Goal: Unclear

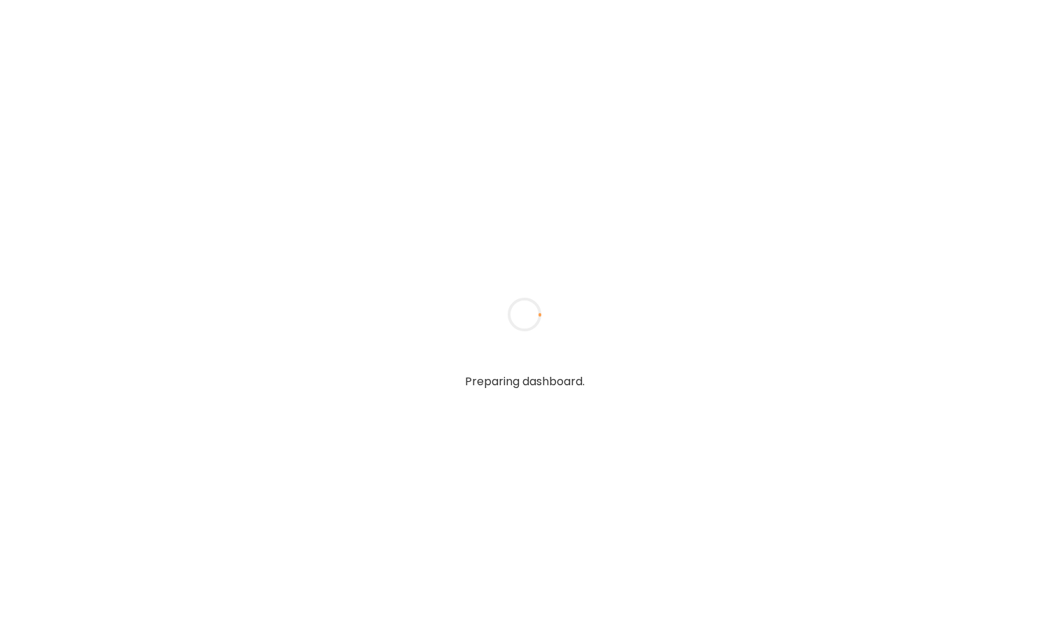
type input "**********"
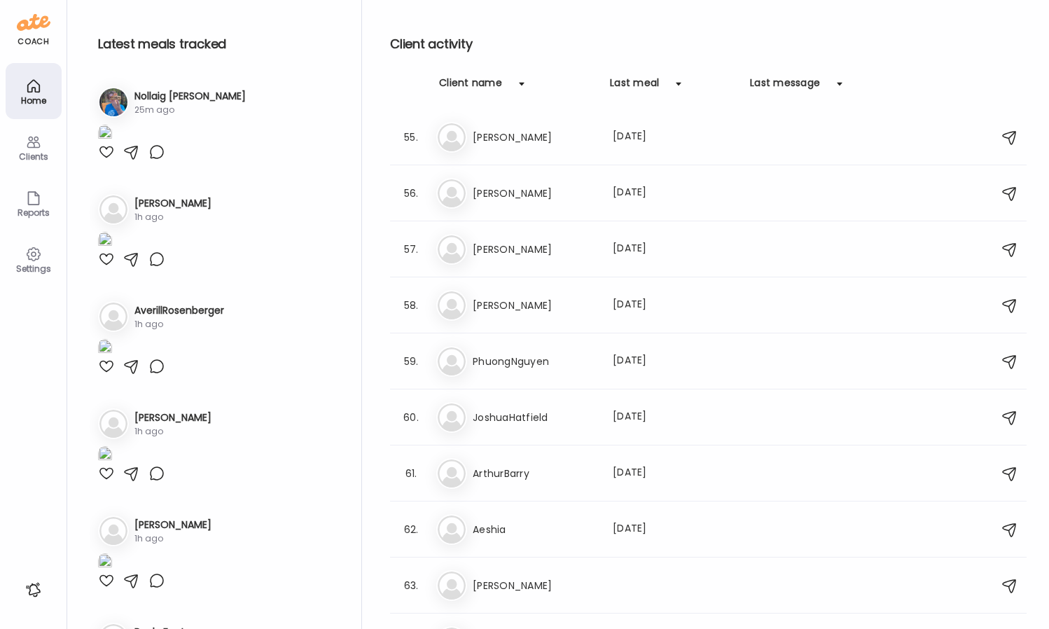
scroll to position [3116, 0]
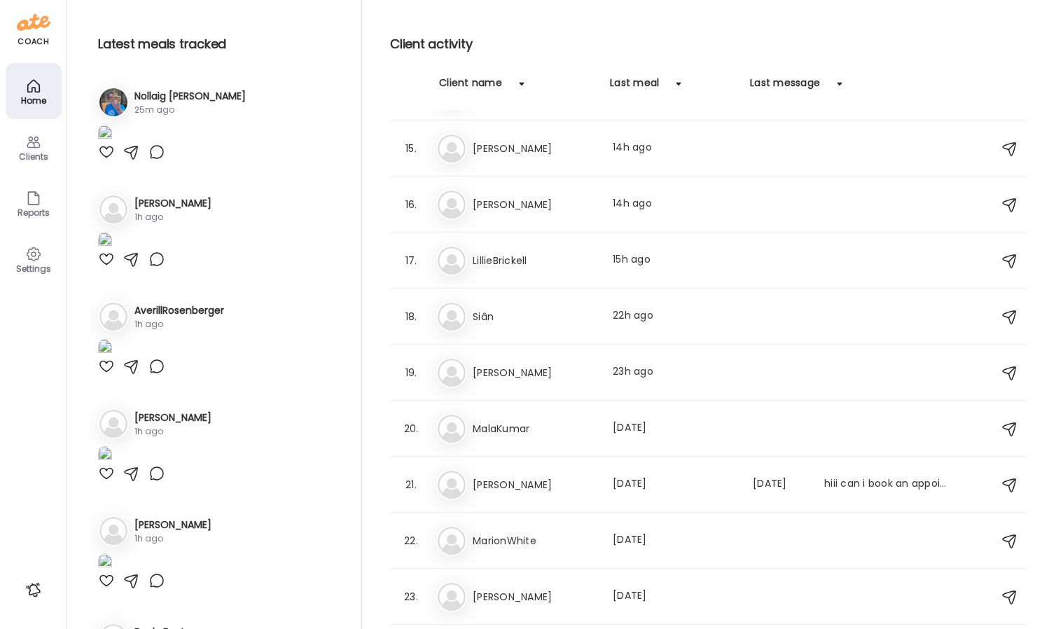
type input "**********"
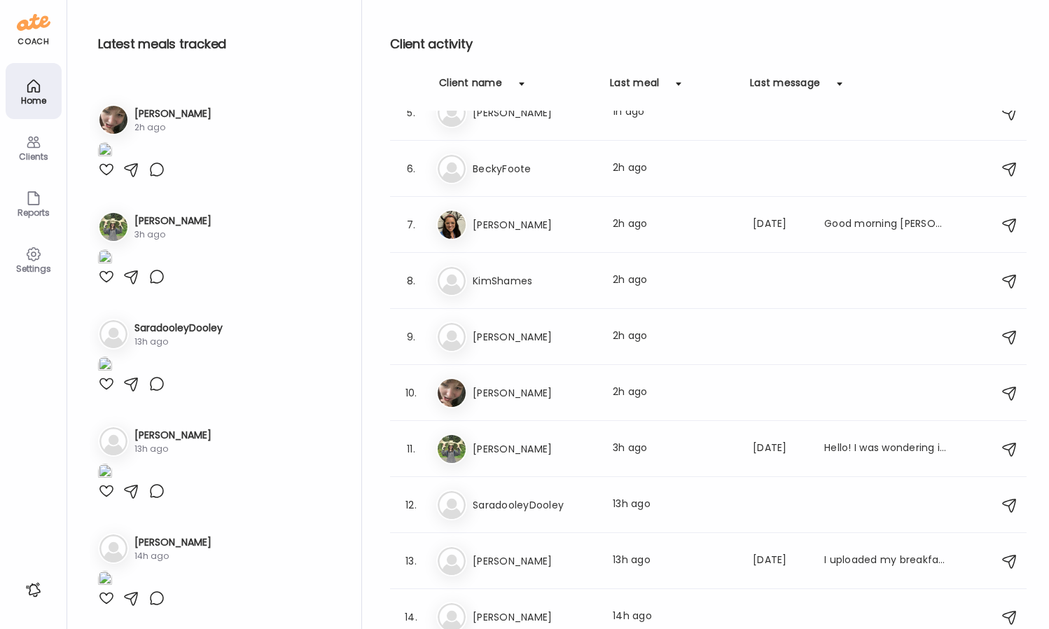
scroll to position [1613, 0]
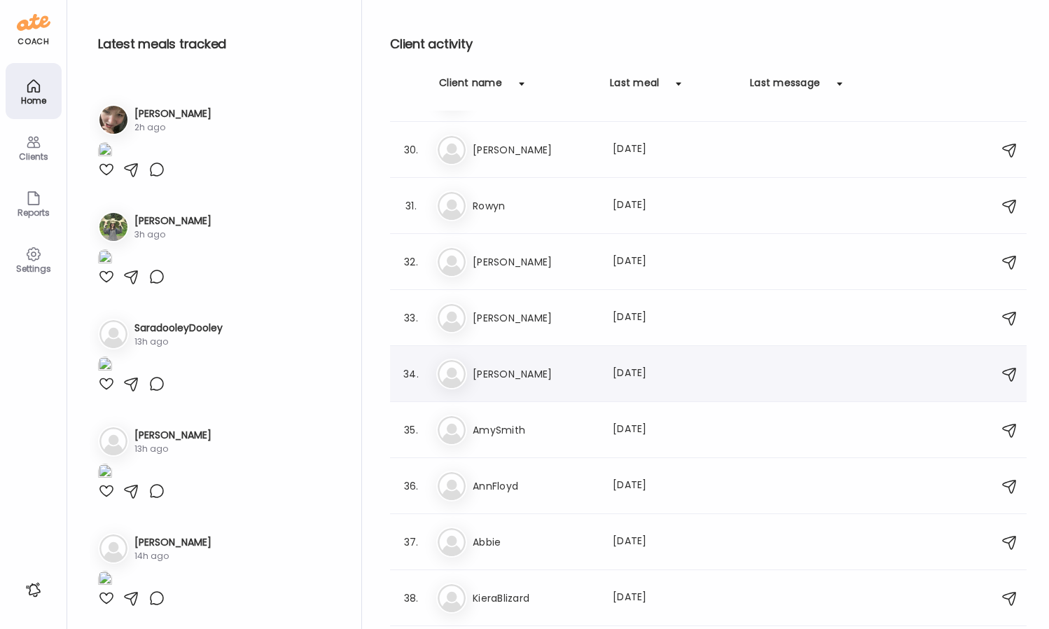
click at [574, 377] on h3 "[PERSON_NAME]" at bounding box center [534, 374] width 123 height 17
click at [558, 348] on div at bounding box center [524, 314] width 67 height 67
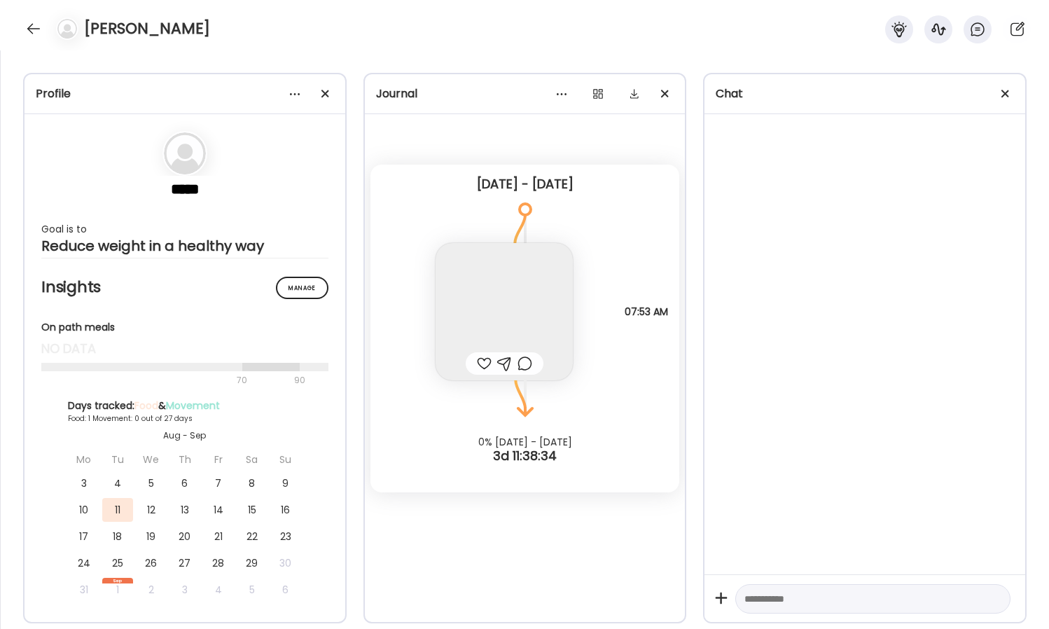
scroll to position [3379, 0]
click at [34, 32] on div at bounding box center [33, 29] width 22 height 22
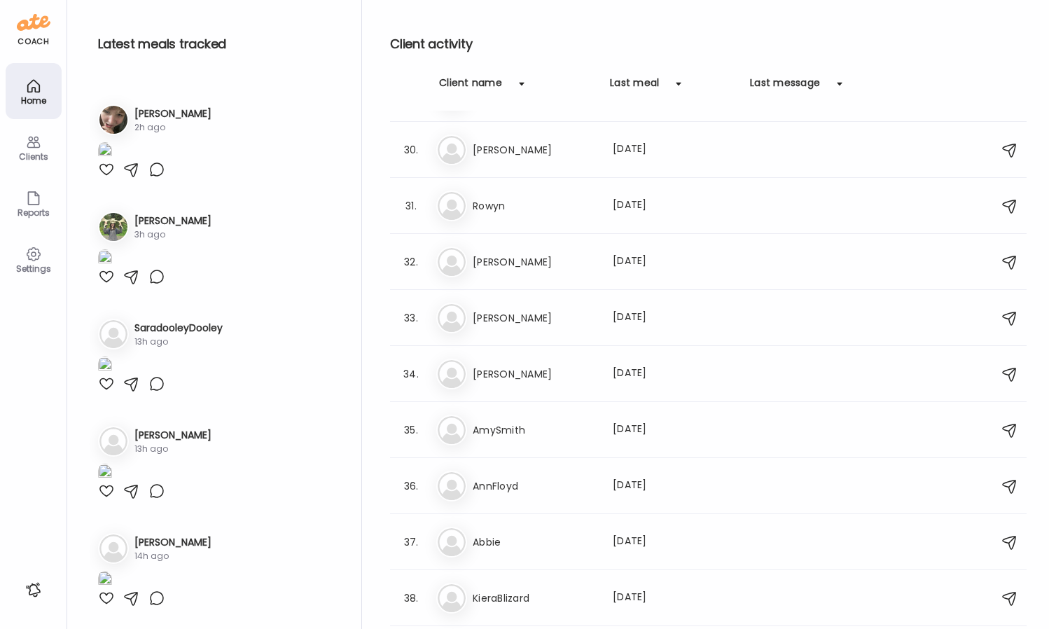
scroll to position [2398, 0]
click at [519, 384] on div "Sa [PERSON_NAME] Last meal: [DATE]" at bounding box center [710, 374] width 548 height 31
click at [519, 348] on div at bounding box center [524, 314] width 67 height 67
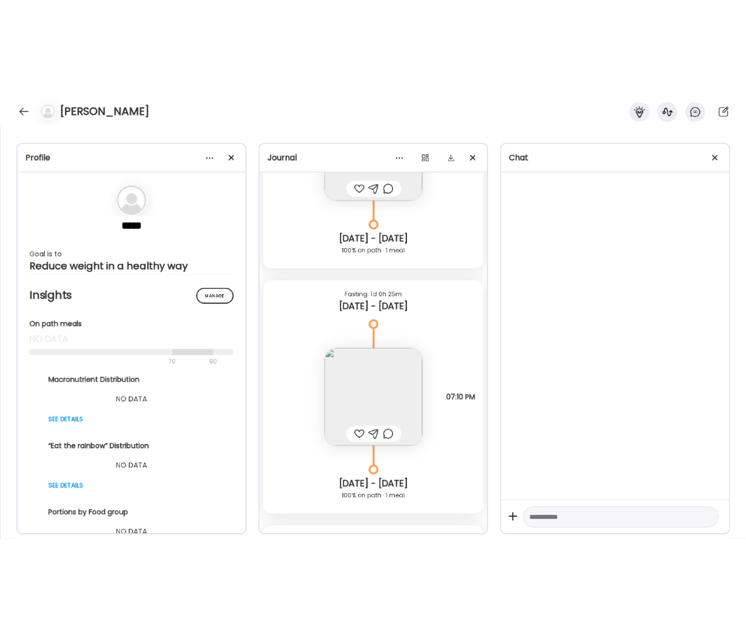
scroll to position [5599, 0]
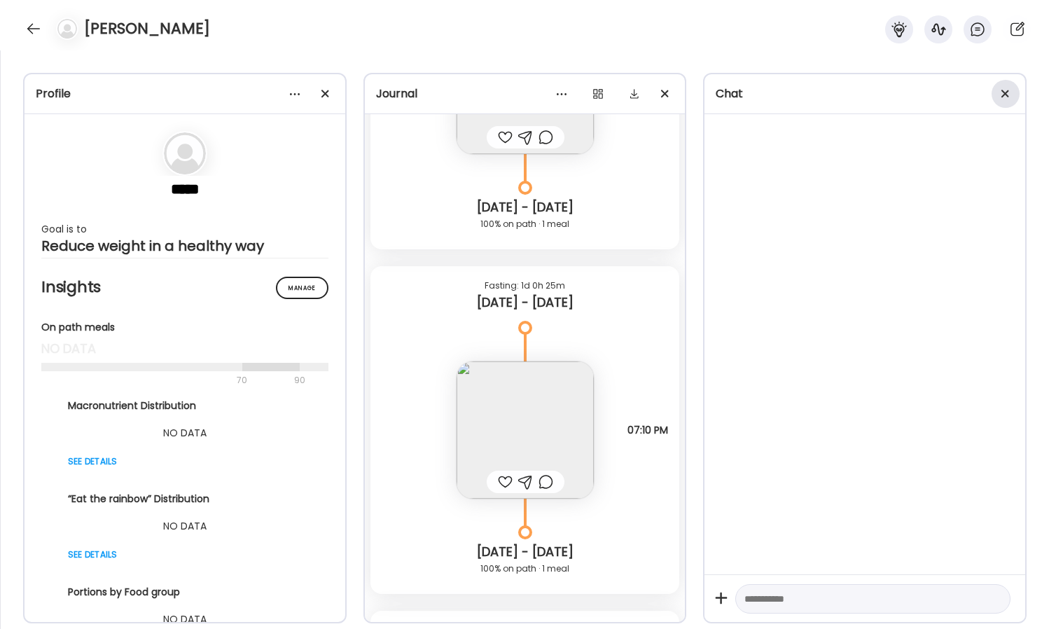
click at [1004, 99] on div at bounding box center [1006, 94] width 28 height 28
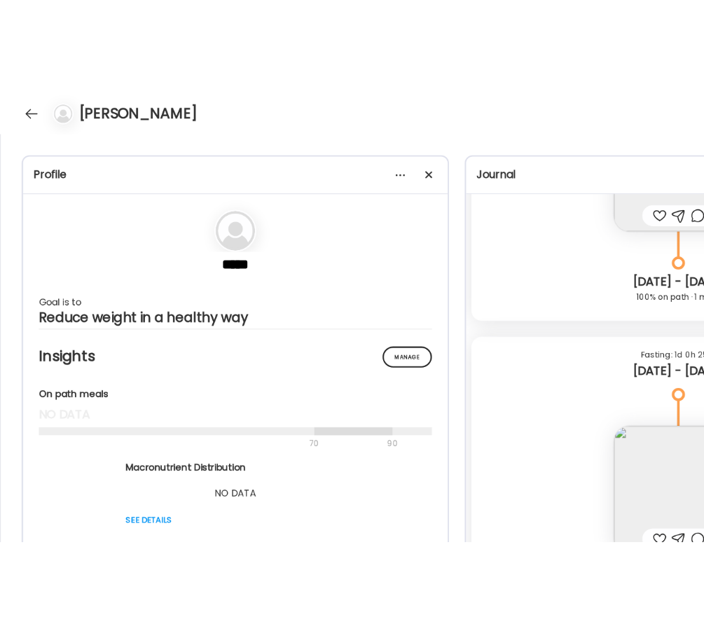
scroll to position [3171, 0]
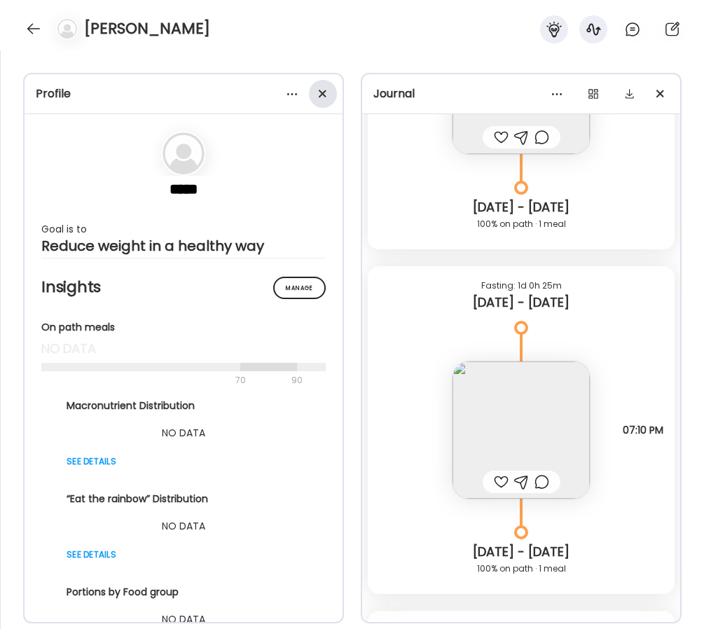
click at [321, 94] on span at bounding box center [323, 94] width 8 height 8
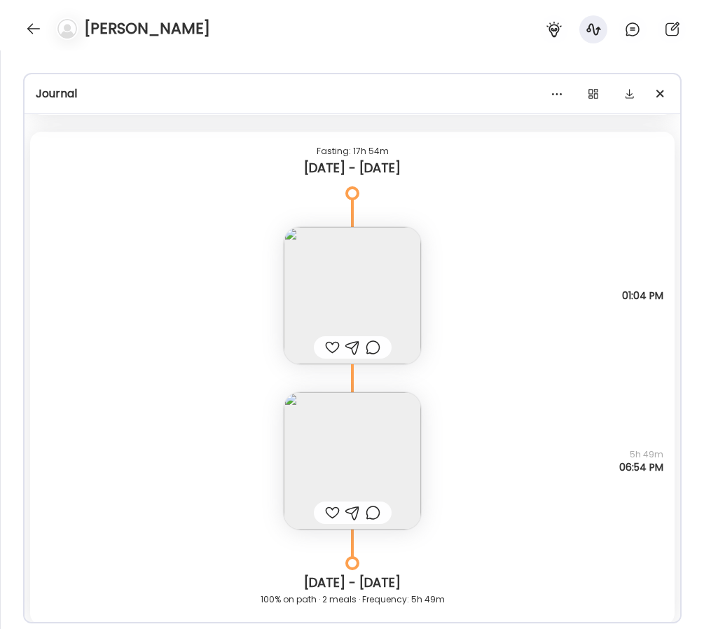
scroll to position [4077, 0]
